Goal: Task Accomplishment & Management: Manage account settings

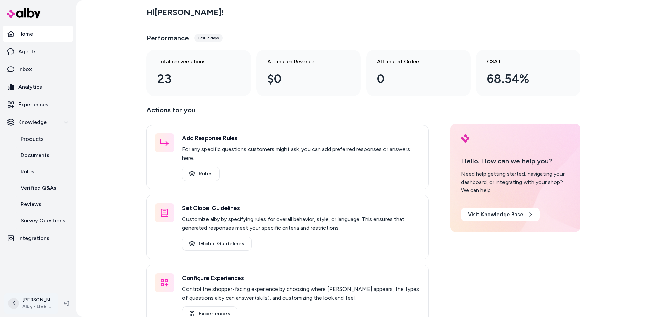
click at [39, 296] on html "Home Agents Inbox Analytics Experiences Knowledge Products Documents Rules Veri…" at bounding box center [325, 158] width 651 height 317
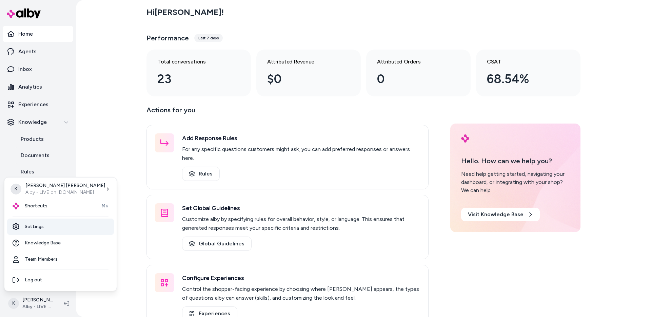
click at [54, 226] on link "Settings" at bounding box center [60, 226] width 107 height 16
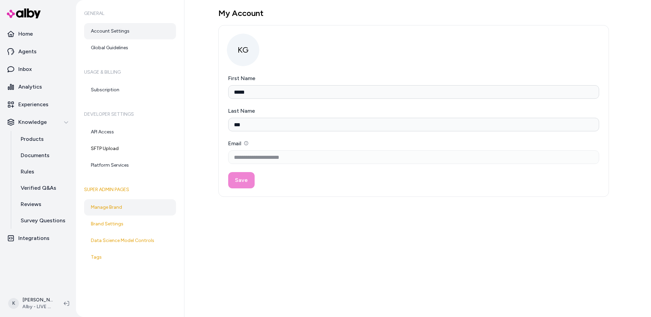
click at [141, 208] on link "Manage Brand" at bounding box center [130, 207] width 92 height 16
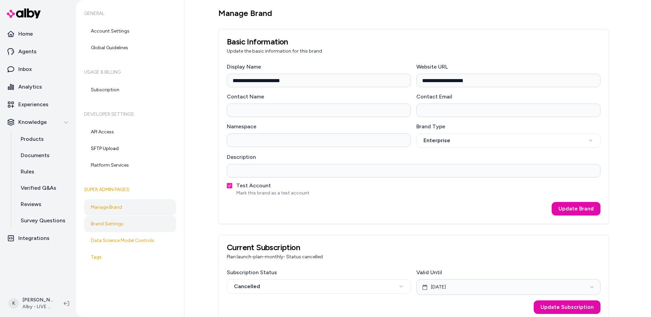
click at [137, 219] on link "Brand Settings" at bounding box center [130, 224] width 92 height 16
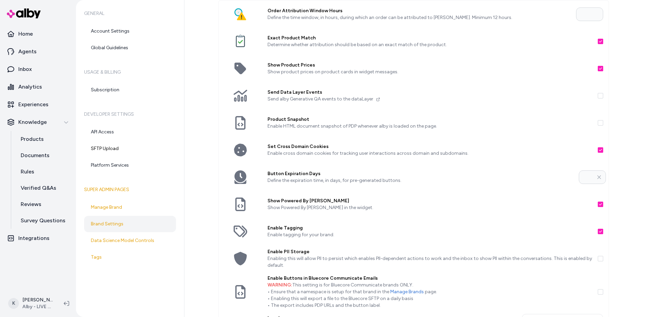
scroll to position [29, 0]
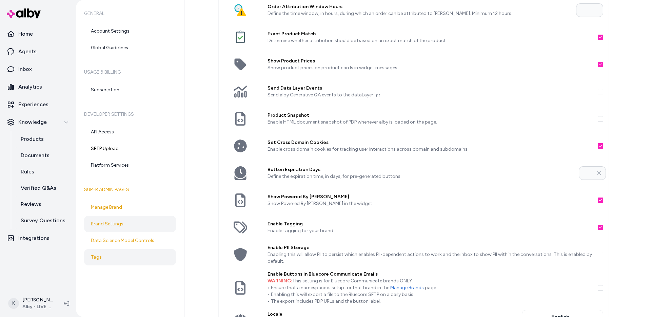
click at [122, 253] on link "Tags" at bounding box center [130, 257] width 92 height 16
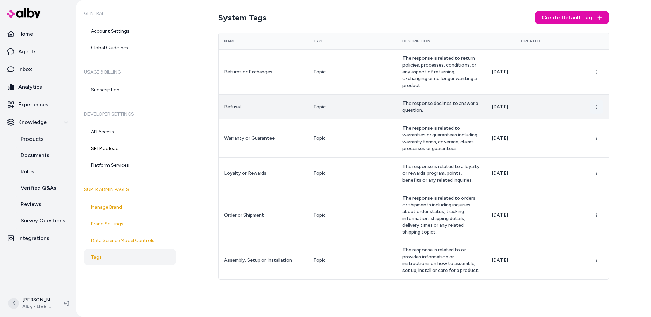
click at [601, 106] on html "Home Agents Inbox Analytics Experiences Knowledge Products Documents Rules Veri…" at bounding box center [325, 158] width 651 height 317
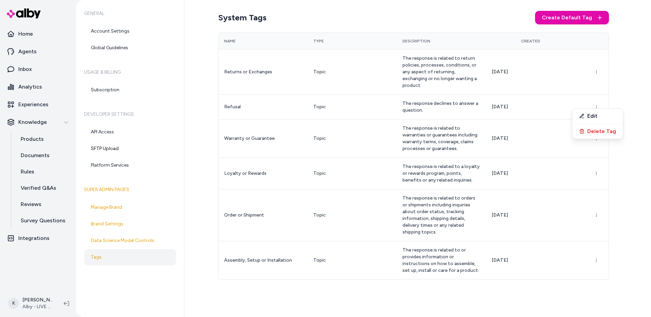
click at [597, 102] on html "Home Agents Inbox Analytics Experiences Knowledge Products Documents Rules Veri…" at bounding box center [325, 158] width 651 height 317
click at [620, 98] on div "System Tags Create Default Tag Name Type Description Created Returns or Exchang…" at bounding box center [417, 158] width 466 height 317
